Goal: Transaction & Acquisition: Purchase product/service

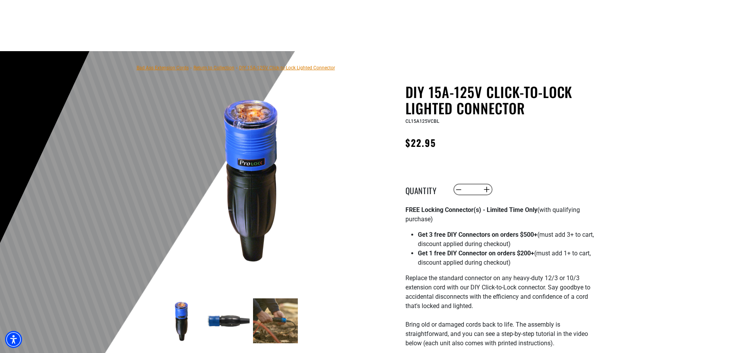
scroll to position [155, 0]
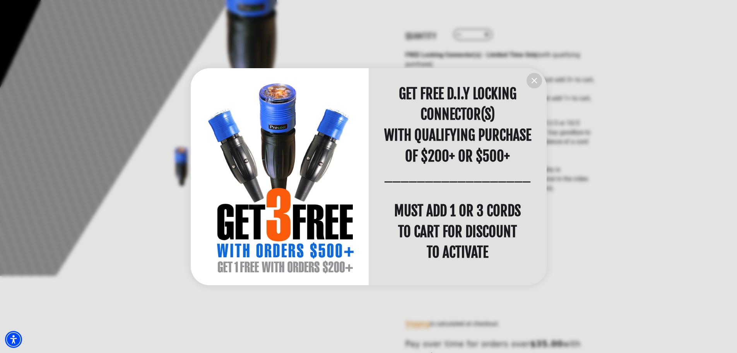
click at [533, 79] on icon "information" at bounding box center [534, 80] width 5 height 5
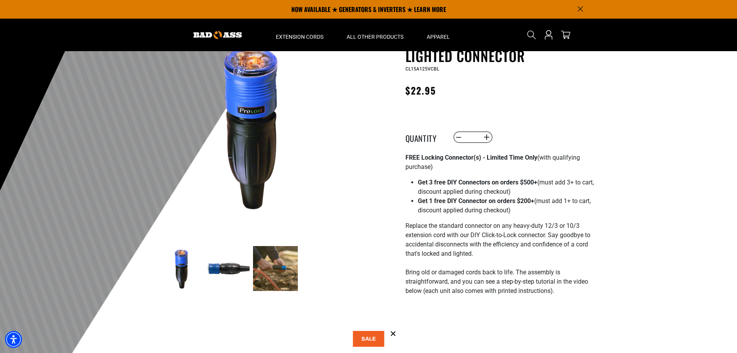
scroll to position [0, 0]
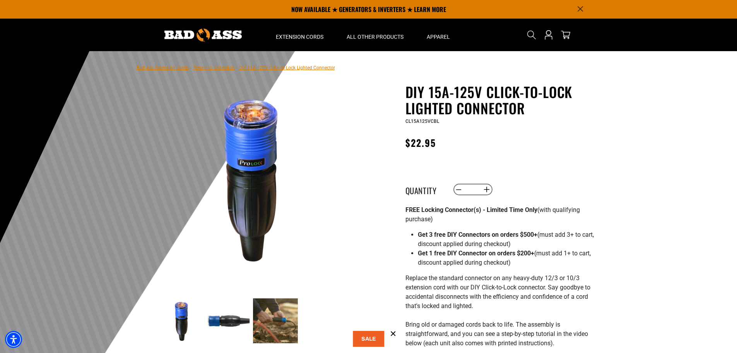
click at [473, 190] on input "*" at bounding box center [473, 189] width 16 height 13
type input "**"
click at [524, 187] on div "Decrease quantity for DIY 15A-125V Click-to-Lock Lighted Connector ** Increase …" at bounding box center [532, 189] width 158 height 13
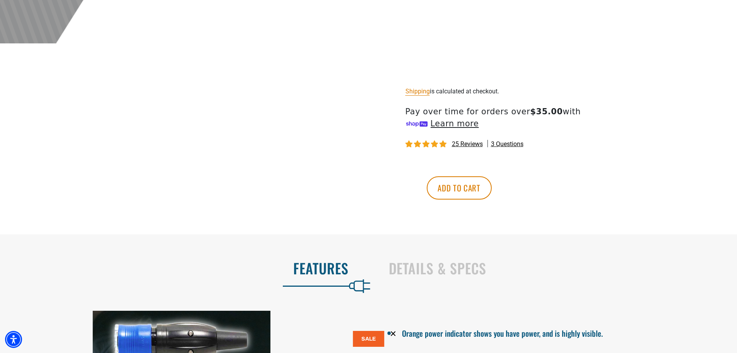
scroll to position [426, 0]
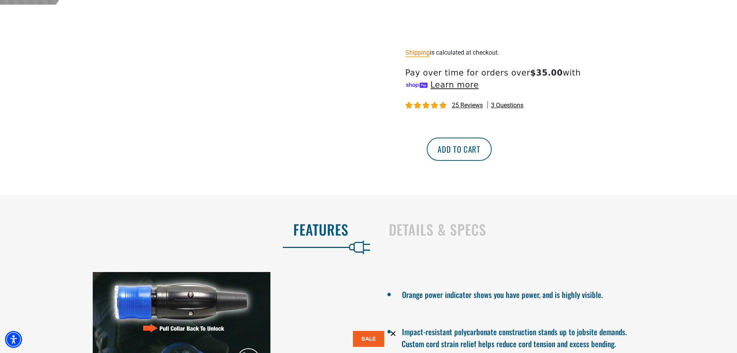
click at [492, 154] on button "Add to cart" at bounding box center [459, 148] width 65 height 23
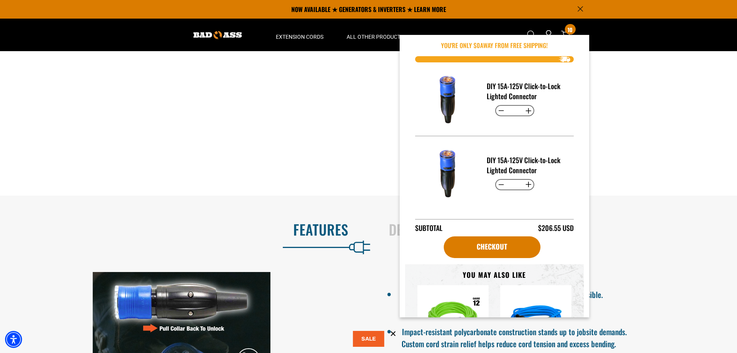
scroll to position [0, 0]
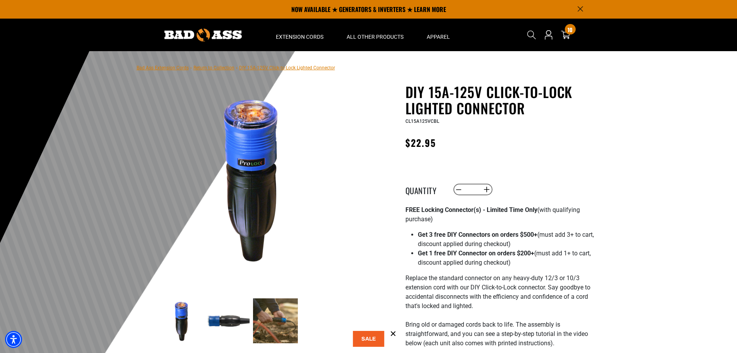
click at [228, 69] on link "Return to Collection" at bounding box center [214, 67] width 41 height 5
click at [229, 68] on link "Return to Collection" at bounding box center [214, 67] width 41 height 5
click at [217, 65] on link "Return to Collection" at bounding box center [214, 67] width 41 height 5
click at [217, 65] on nav "Bad Ass Extension Cords › Return to Collection › DIY 15A-125V Click-to-Lock Lig…" at bounding box center [236, 67] width 199 height 9
click at [215, 67] on link "Return to Collection" at bounding box center [214, 67] width 41 height 5
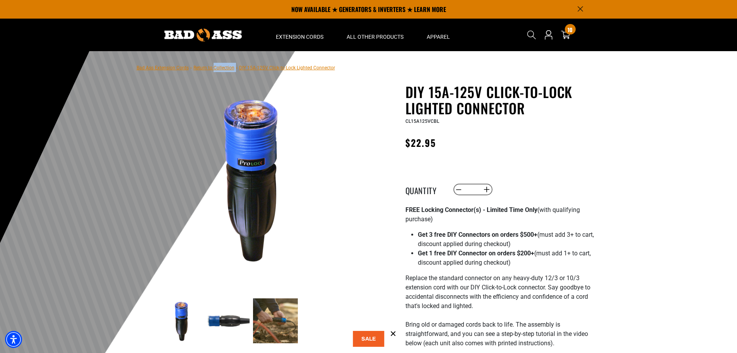
click at [168, 69] on link "Bad Ass Extension Cords" at bounding box center [163, 67] width 52 height 5
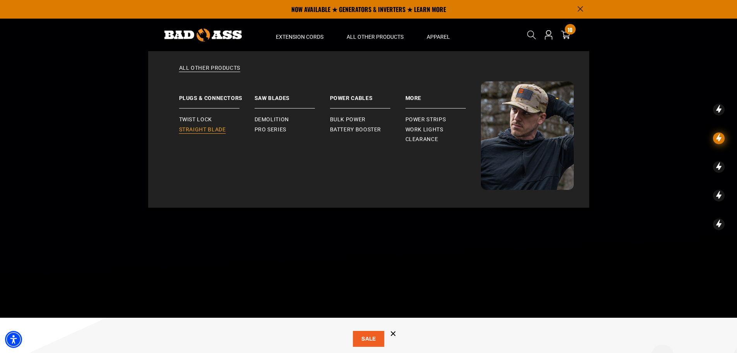
click at [207, 130] on span "Straight Blade" at bounding box center [202, 129] width 47 height 7
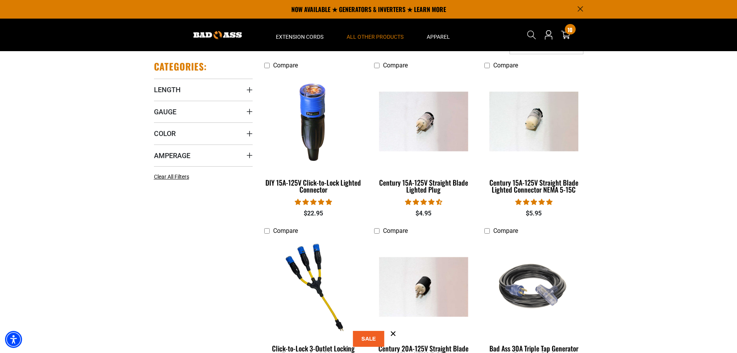
scroll to position [155, 0]
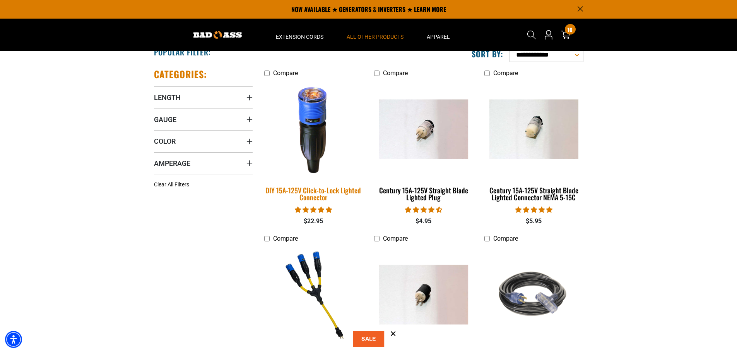
click at [307, 192] on div "DIY 15A-125V Click-to-Lock Lighted Connector" at bounding box center [313, 194] width 99 height 14
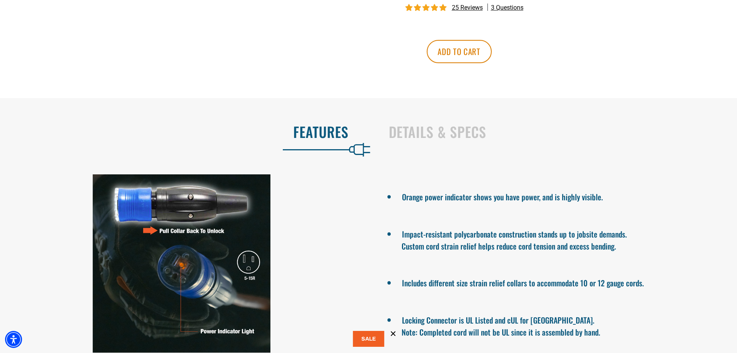
scroll to position [542, 0]
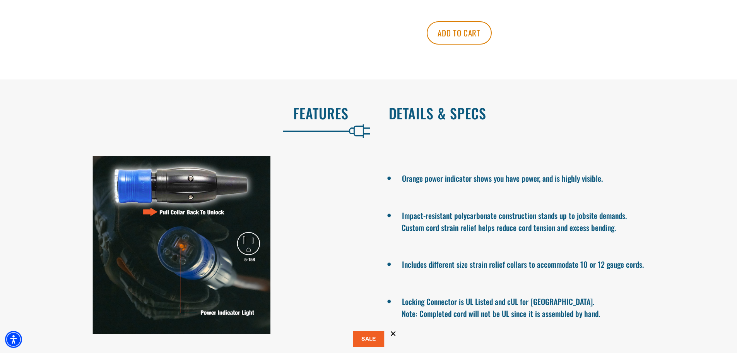
click at [442, 112] on h2 "Details & Specs" at bounding box center [555, 113] width 332 height 16
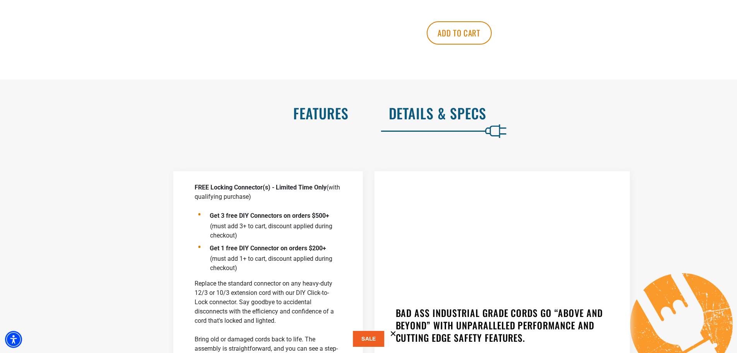
click at [325, 119] on h2 "Features" at bounding box center [182, 113] width 332 height 16
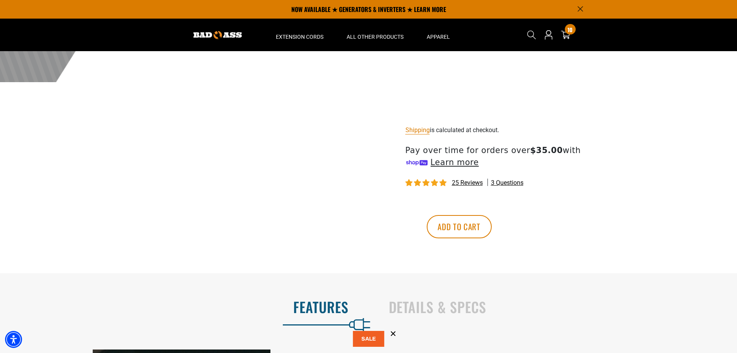
scroll to position [194, 0]
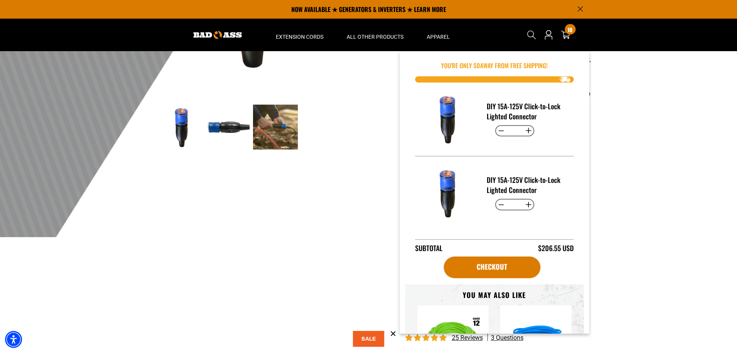
click at [568, 40] on div "Cart 10 10 items" at bounding box center [566, 34] width 12 height 27
click at [565, 31] on icon at bounding box center [566, 35] width 10 height 10
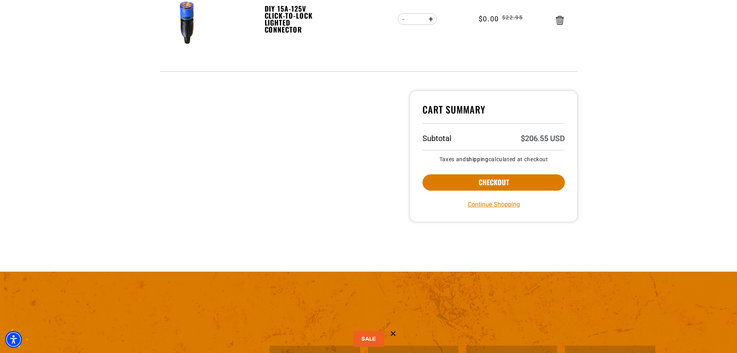
scroll to position [310, 0]
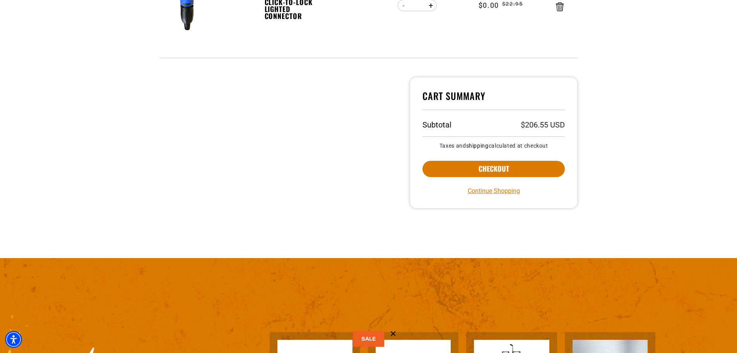
click at [367, 342] on button at bounding box center [369, 339] width 32 height 16
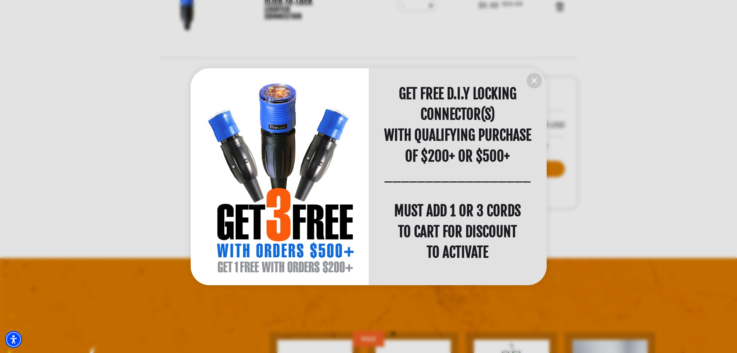
scroll to position [0, 0]
click at [533, 81] on icon "information" at bounding box center [534, 80] width 9 height 9
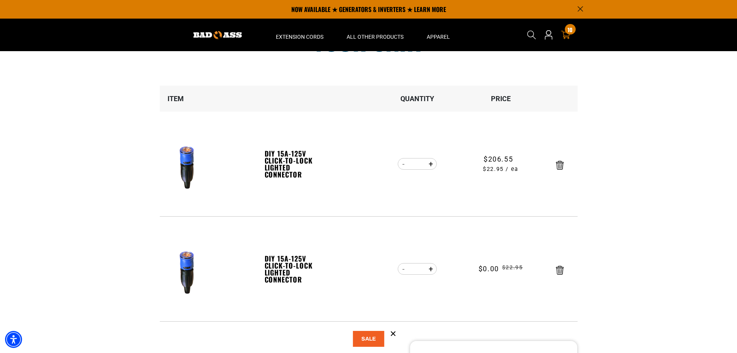
scroll to position [39, 0]
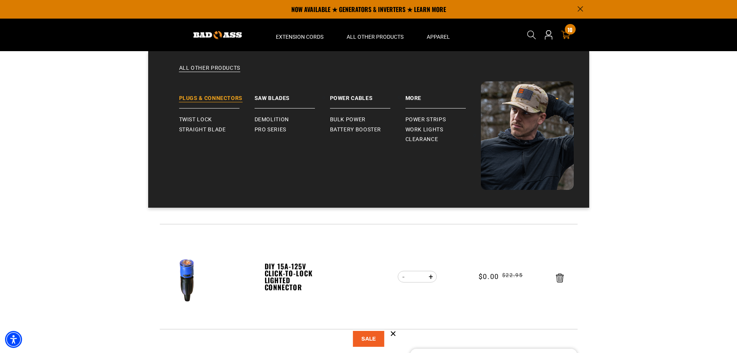
click at [204, 98] on link "Plugs & Connectors" at bounding box center [216, 94] width 75 height 27
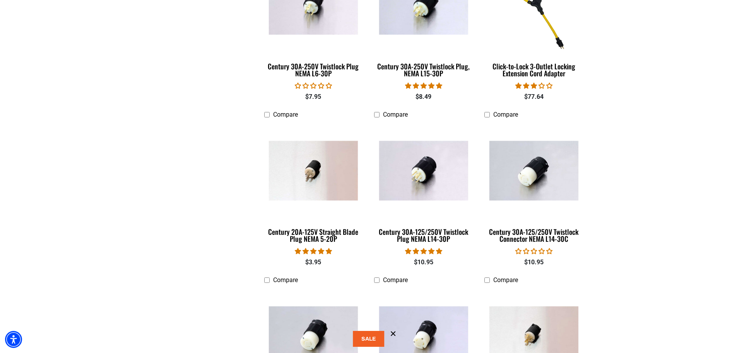
scroll to position [464, 0]
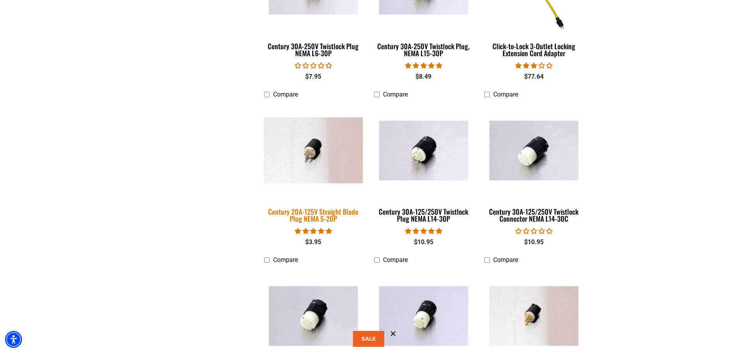
click at [314, 218] on div "Century 20A-125V Straight Blade Plug NEMA 5-20P" at bounding box center [313, 215] width 99 height 14
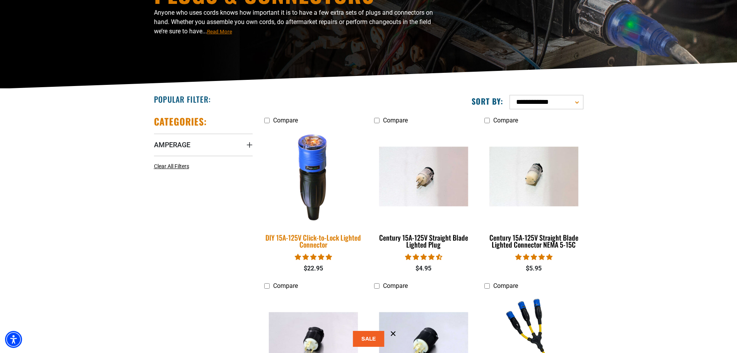
scroll to position [155, 0]
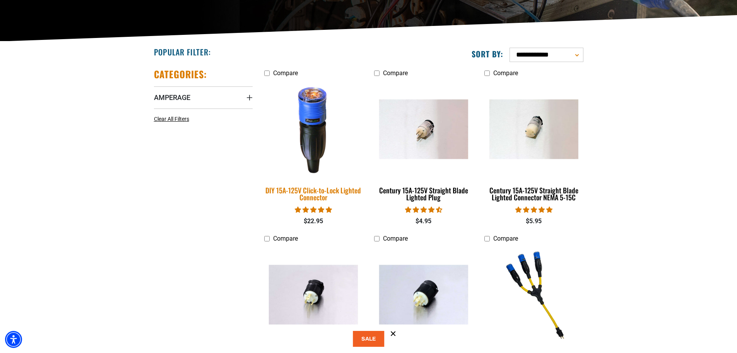
click at [304, 190] on div "DIY 15A-125V Click-to-Lock Lighted Connector" at bounding box center [313, 194] width 99 height 14
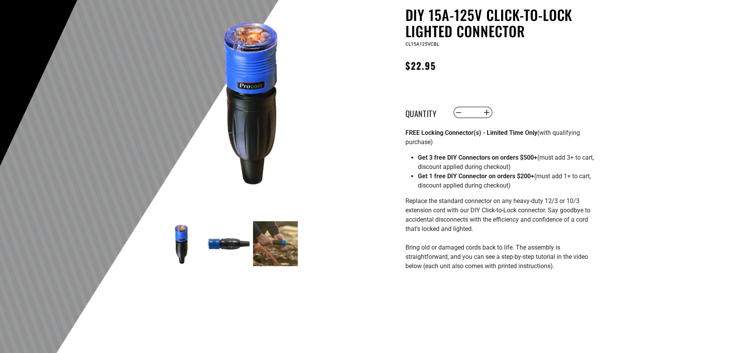
scroll to position [77, 0]
drag, startPoint x: 545, startPoint y: 199, endPoint x: 583, endPoint y: 205, distance: 38.8
click at [583, 205] on p "Replace the standard connector on any heavy-duty 12/3 or 10/3 extension cord wi…" at bounding box center [501, 238] width 190 height 84
click at [553, 218] on p "Replace the standard connector on any heavy-duty 12/3 or 10/3 extension cord wi…" at bounding box center [501, 238] width 190 height 84
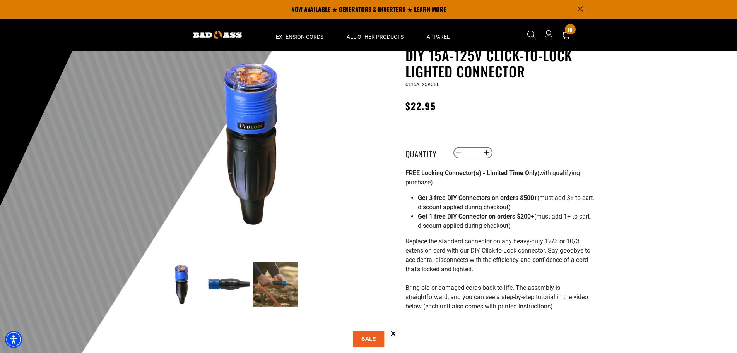
scroll to position [0, 0]
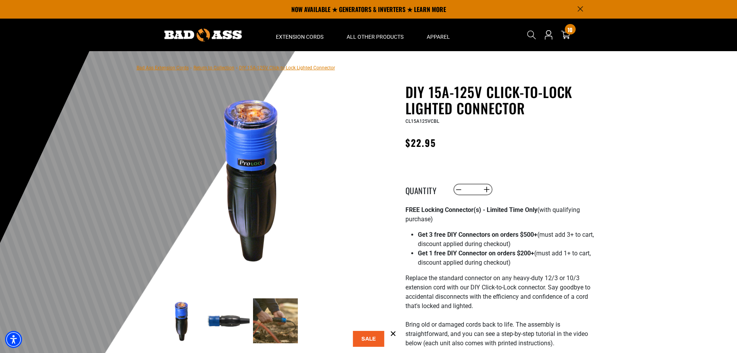
click at [256, 67] on span "DIY 15A-125V Click-to-Lock Lighted Connector" at bounding box center [287, 67] width 96 height 5
click at [173, 69] on link "Bad Ass Extension Cords" at bounding box center [163, 67] width 52 height 5
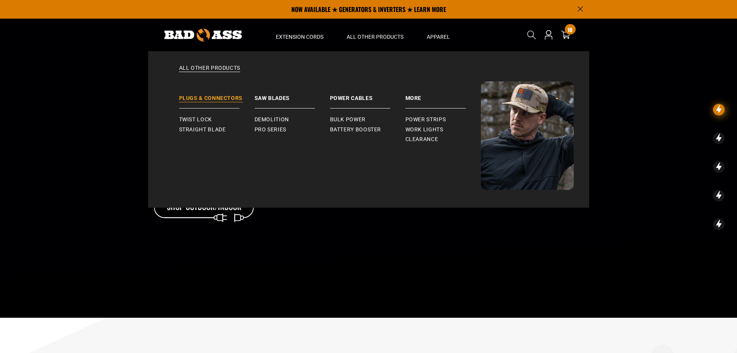
click at [210, 95] on link "Plugs & Connectors" at bounding box center [216, 94] width 75 height 27
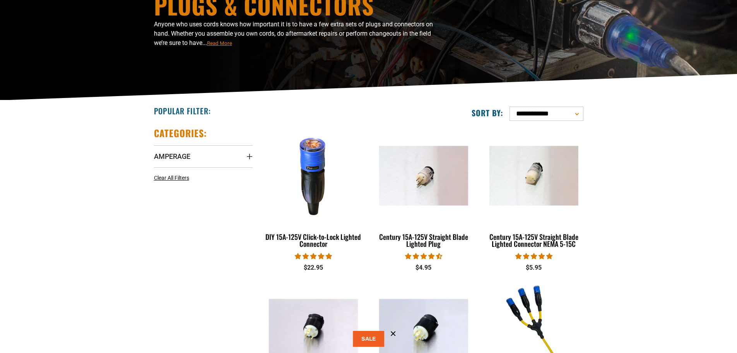
scroll to position [116, 0]
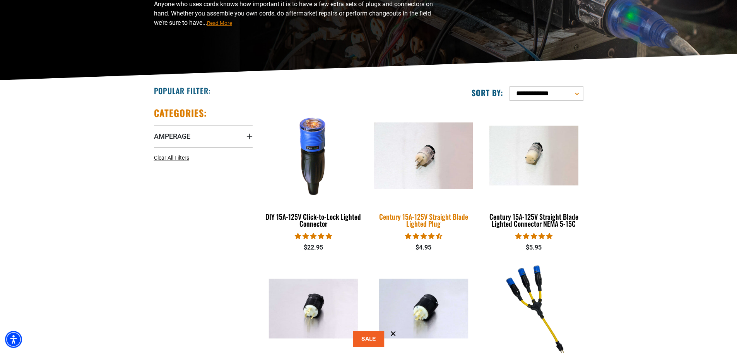
click at [441, 178] on img at bounding box center [424, 155] width 108 height 66
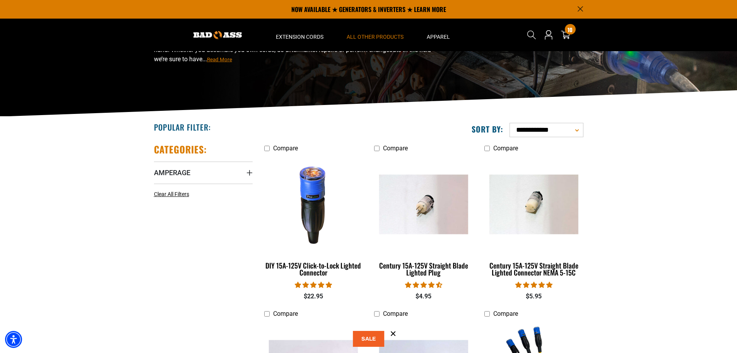
scroll to position [39, 0]
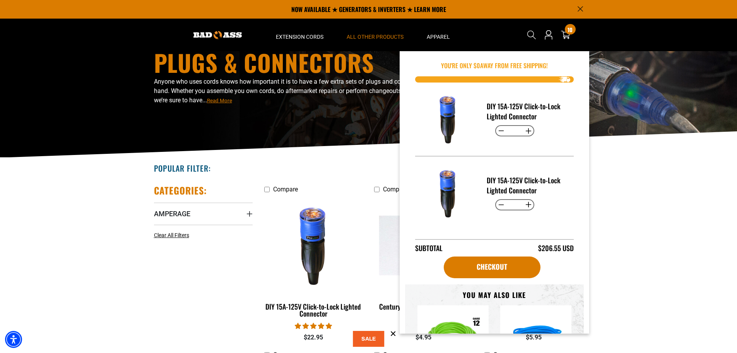
click at [220, 34] on img at bounding box center [218, 35] width 48 height 8
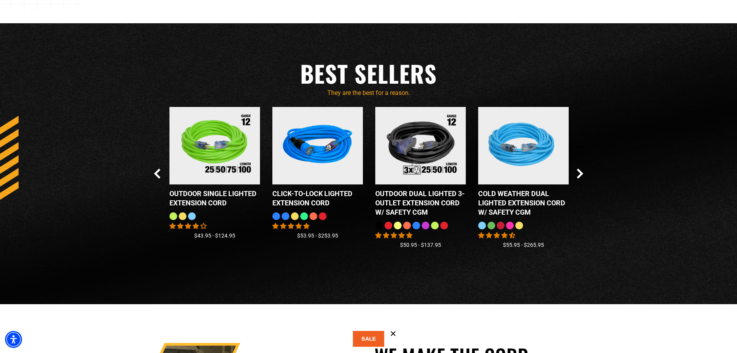
scroll to position [617, 0]
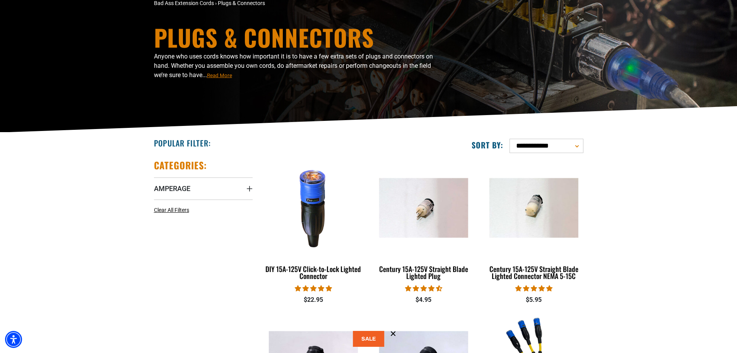
scroll to position [77, 0]
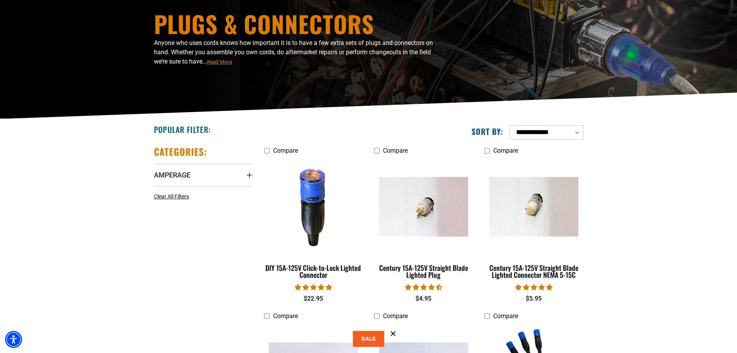
click at [392, 334] on icon at bounding box center [393, 333] width 8 height 8
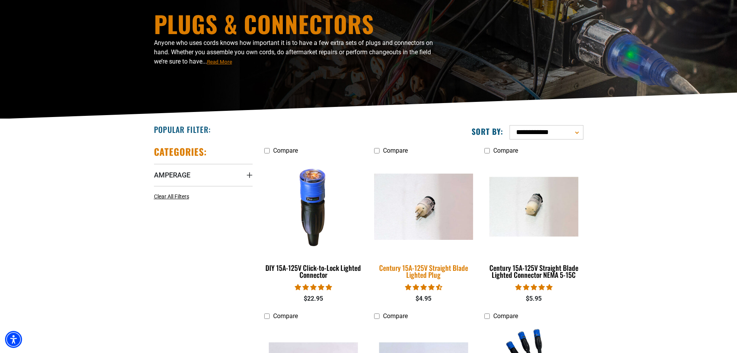
click at [430, 267] on div "Century 15A-125V Straight Blade Lighted Plug" at bounding box center [423, 271] width 99 height 14
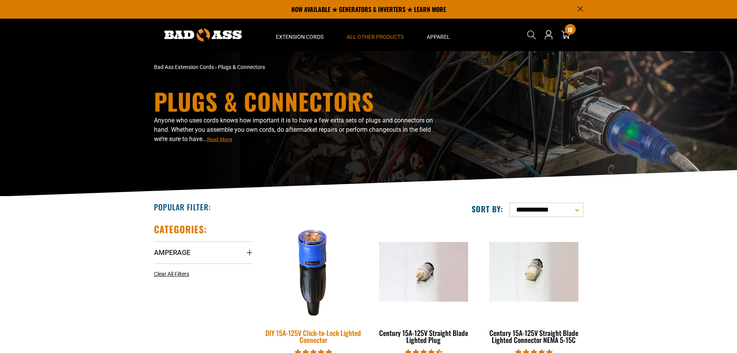
click at [314, 222] on img at bounding box center [313, 271] width 108 height 99
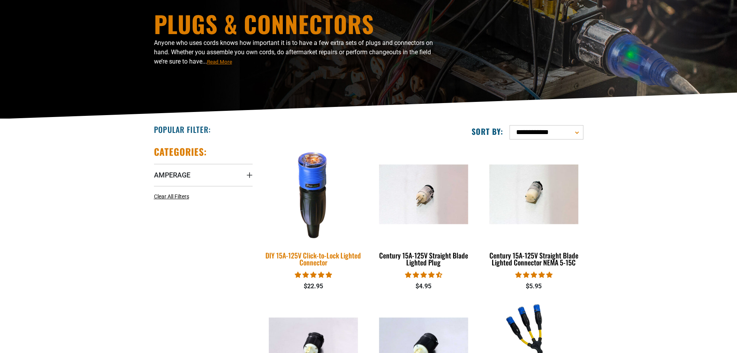
scroll to position [77, 0]
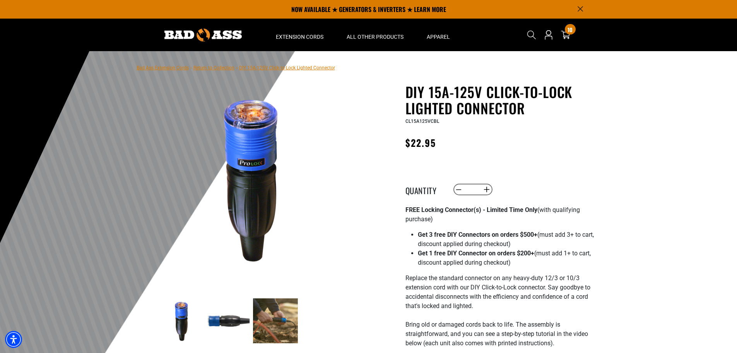
click at [468, 284] on p "Replace the standard connector on any heavy-duty 12/3 or 10/3 extension cord wi…" at bounding box center [501, 315] width 190 height 84
